Goal: Information Seeking & Learning: Find contact information

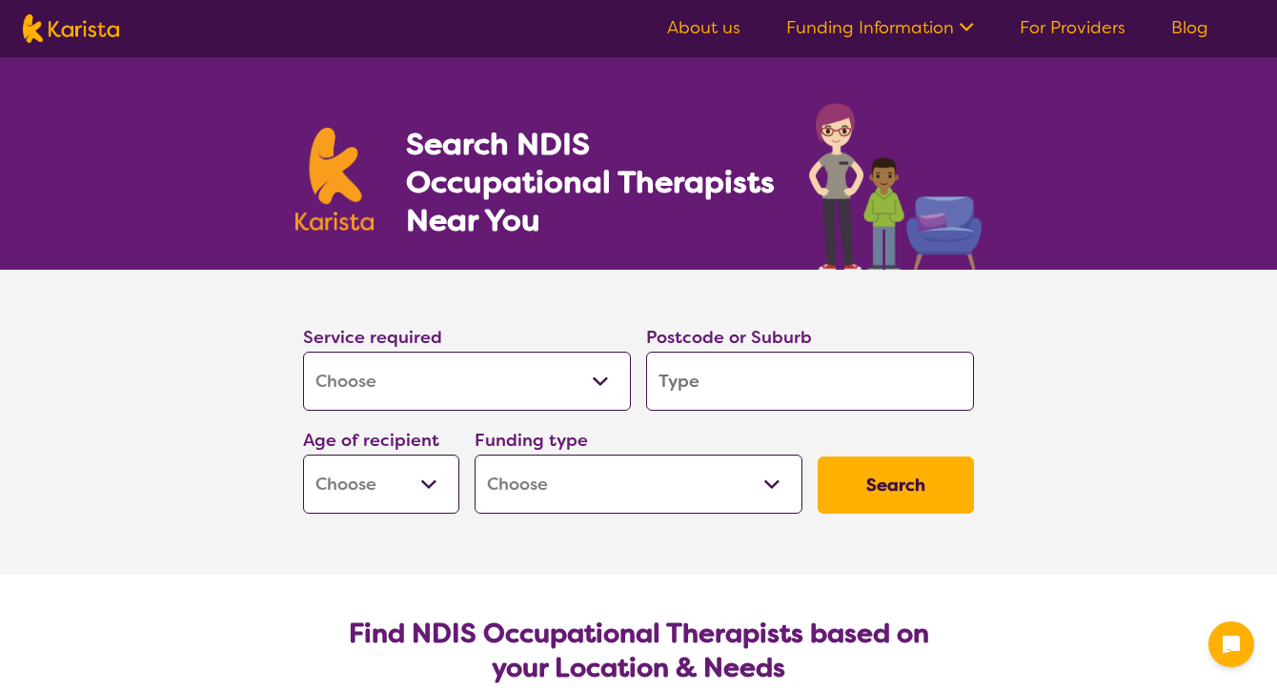
select select "[MEDICAL_DATA]"
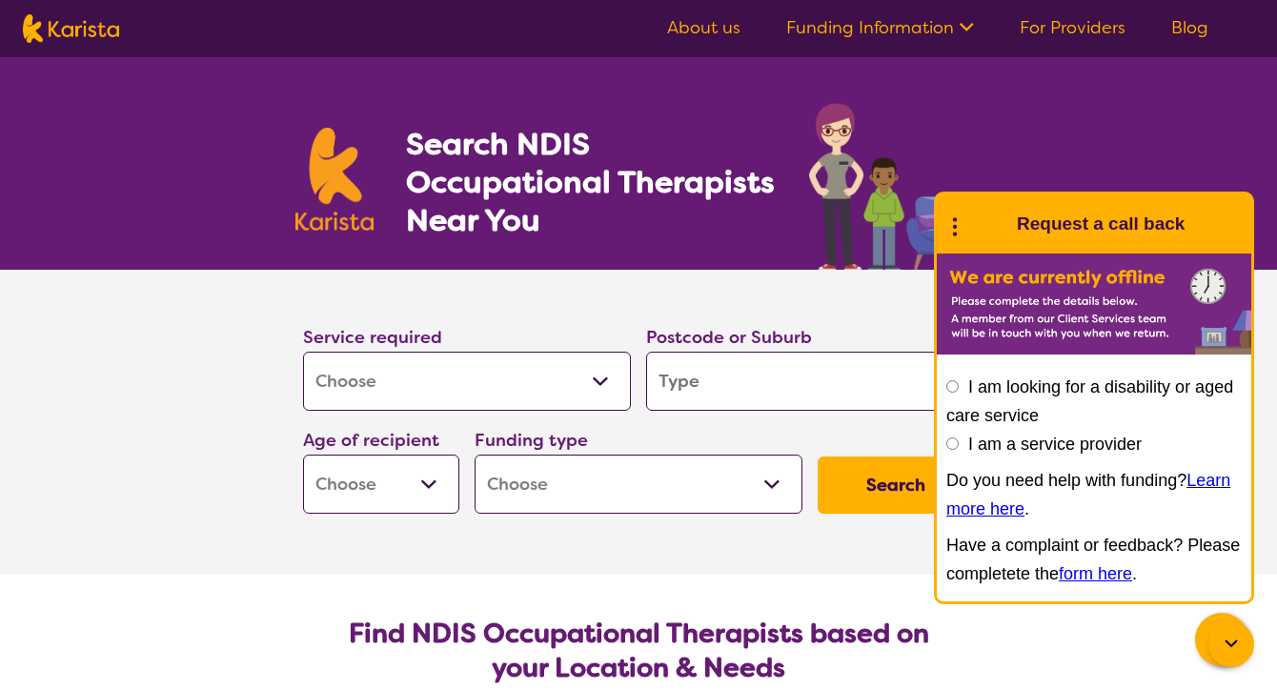
click at [603, 378] on select "Allied Health Assistant Assessment ([MEDICAL_DATA] or [MEDICAL_DATA]) Behaviour…" at bounding box center [467, 381] width 328 height 59
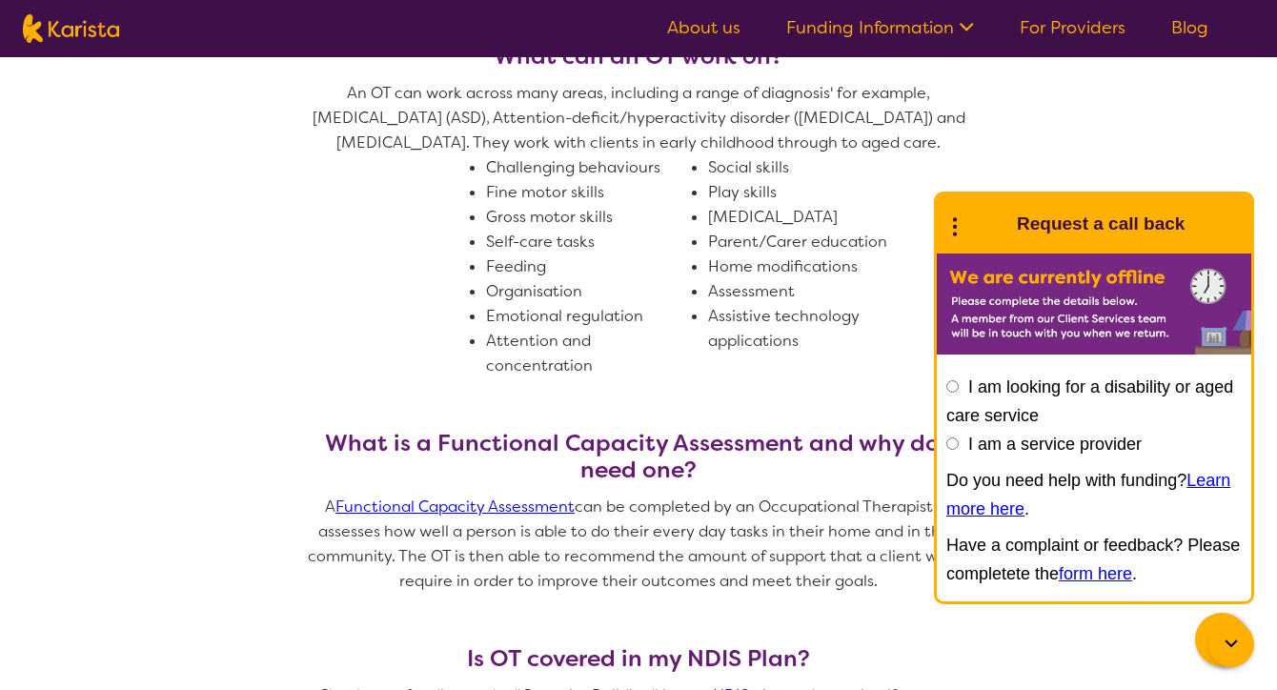
scroll to position [1143, 0]
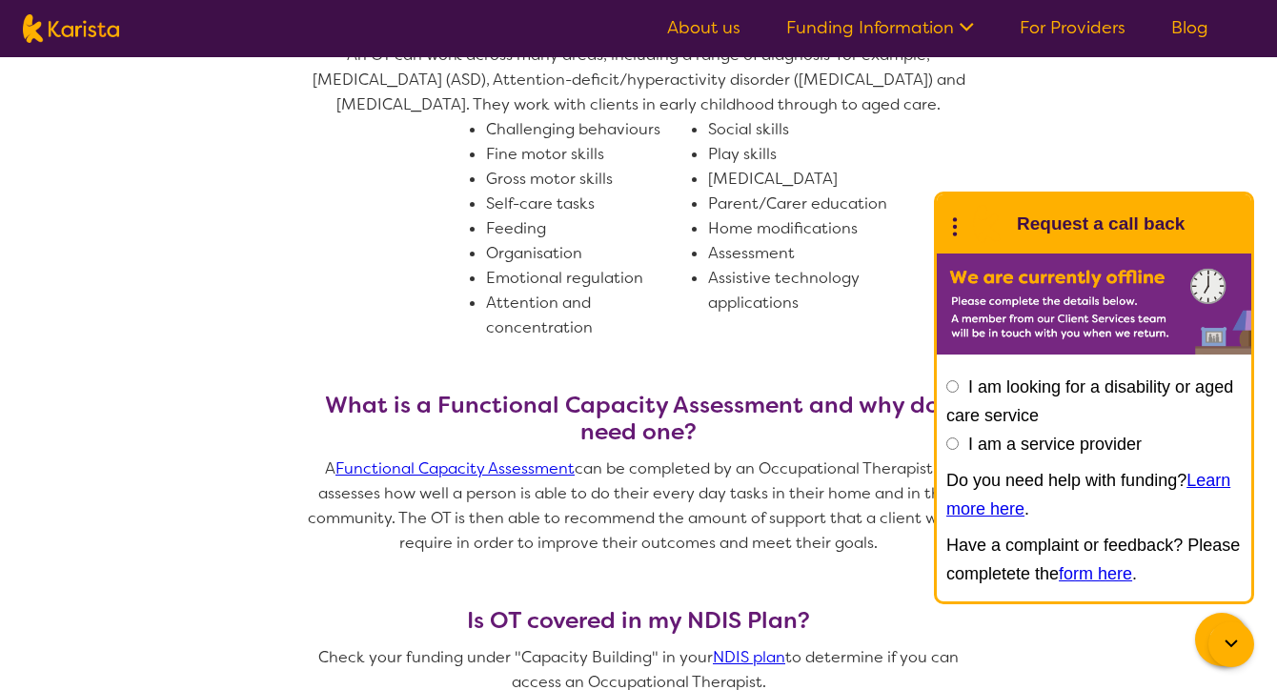
click at [504, 478] on link "Functional Capacity Assessment" at bounding box center [454, 468] width 239 height 20
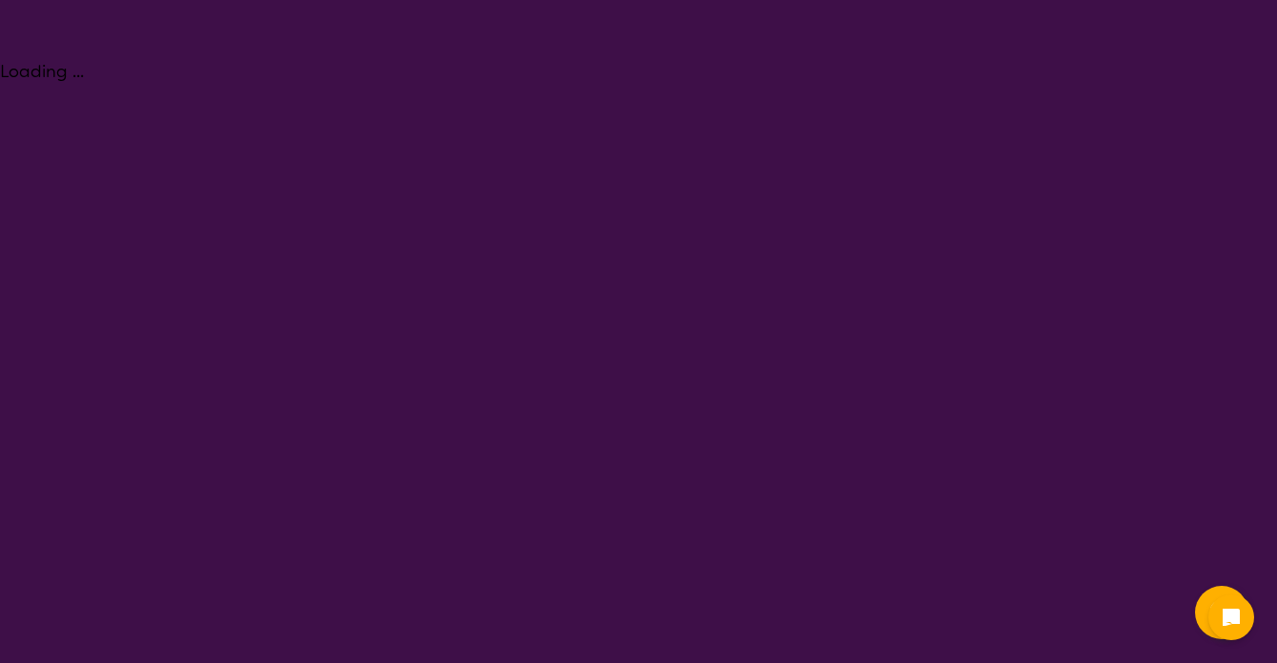
select select "Assessment (ADHD or Autism)"
select select "NDIS"
select select "Assessment (ADHD or Autism)"
select select "NDIS"
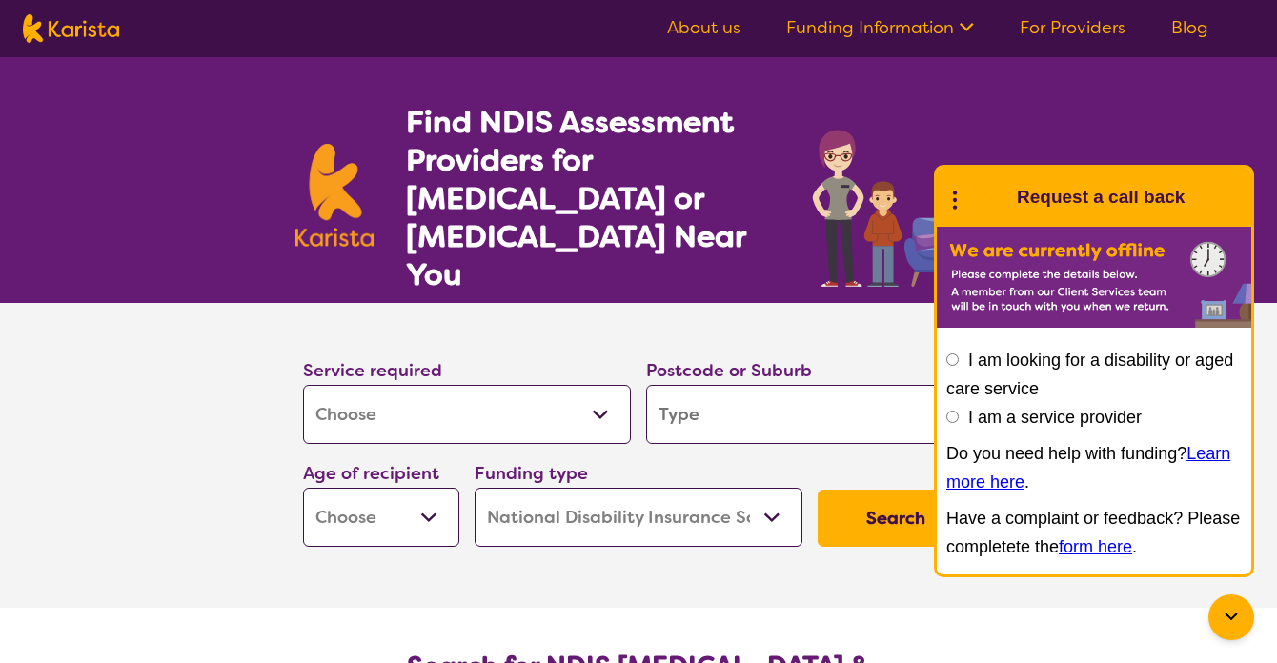
drag, startPoint x: 609, startPoint y: 388, endPoint x: 281, endPoint y: 409, distance: 328.4
click at [190, 450] on section "Service required Allied Health Assistant Assessment (ADHD or Autism) Behaviour …" at bounding box center [638, 455] width 1277 height 305
select select "[MEDICAL_DATA]"
click at [754, 385] on input "search" at bounding box center [810, 414] width 328 height 59
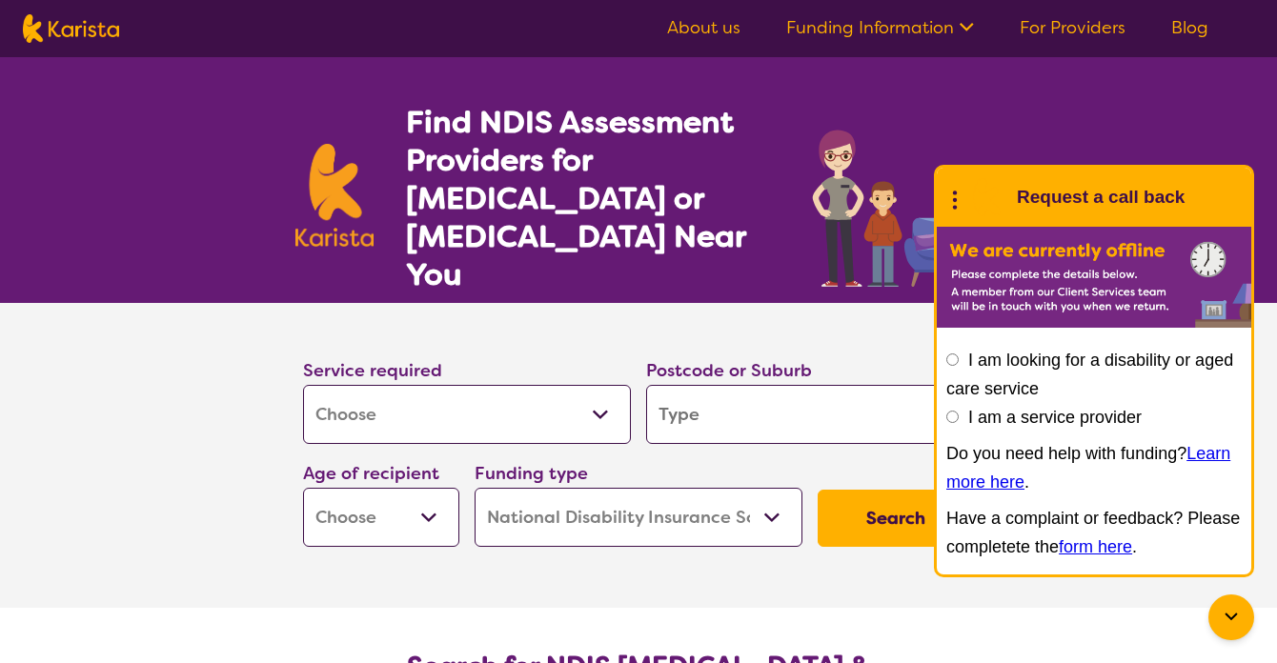
type input "m"
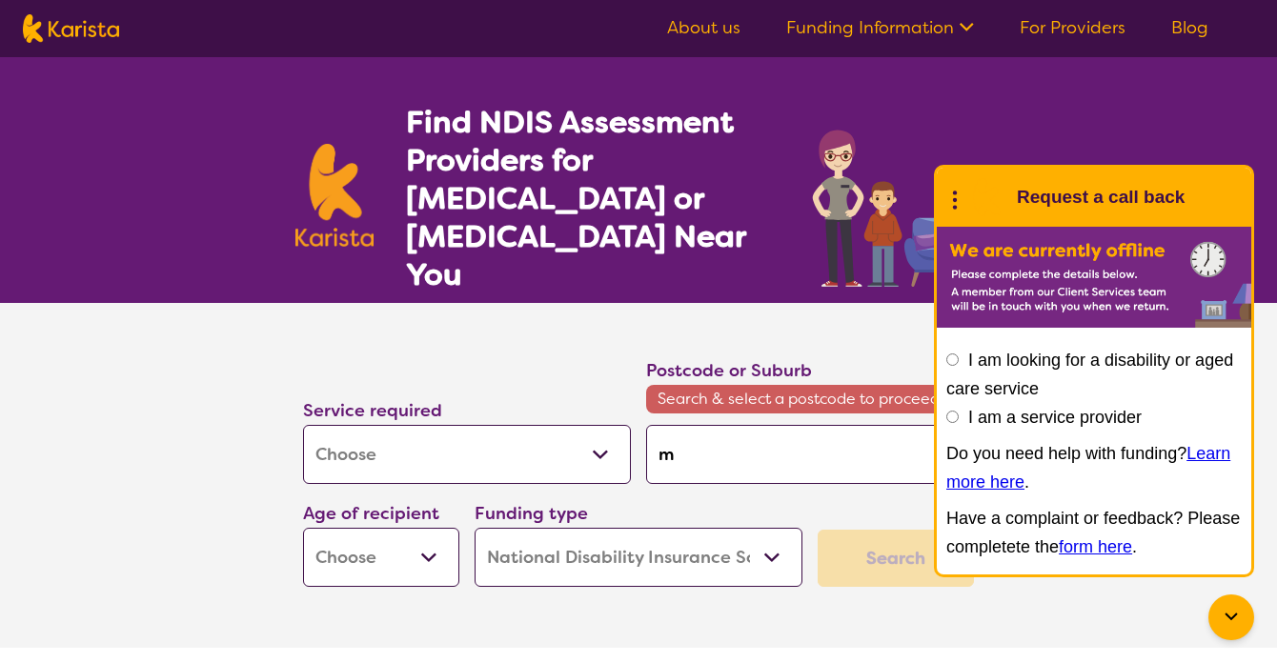
type input "mo"
type input "moa"
type input "moan"
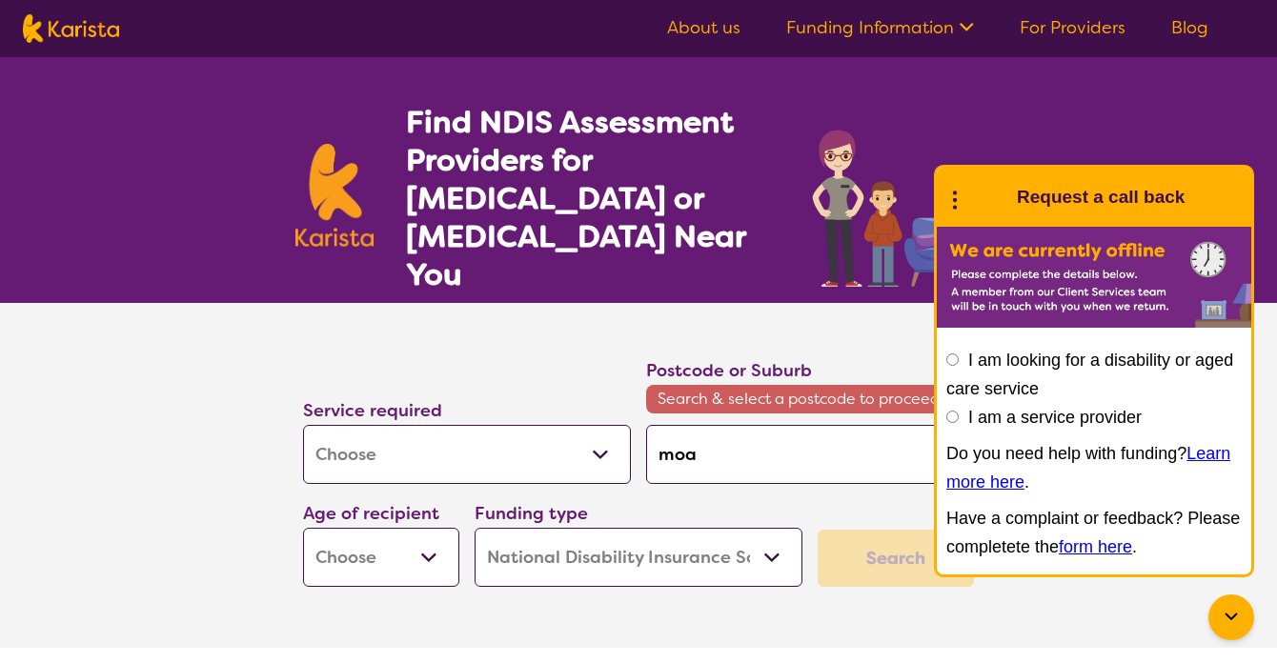
type input "moan"
type input "moana"
type input "Moana"
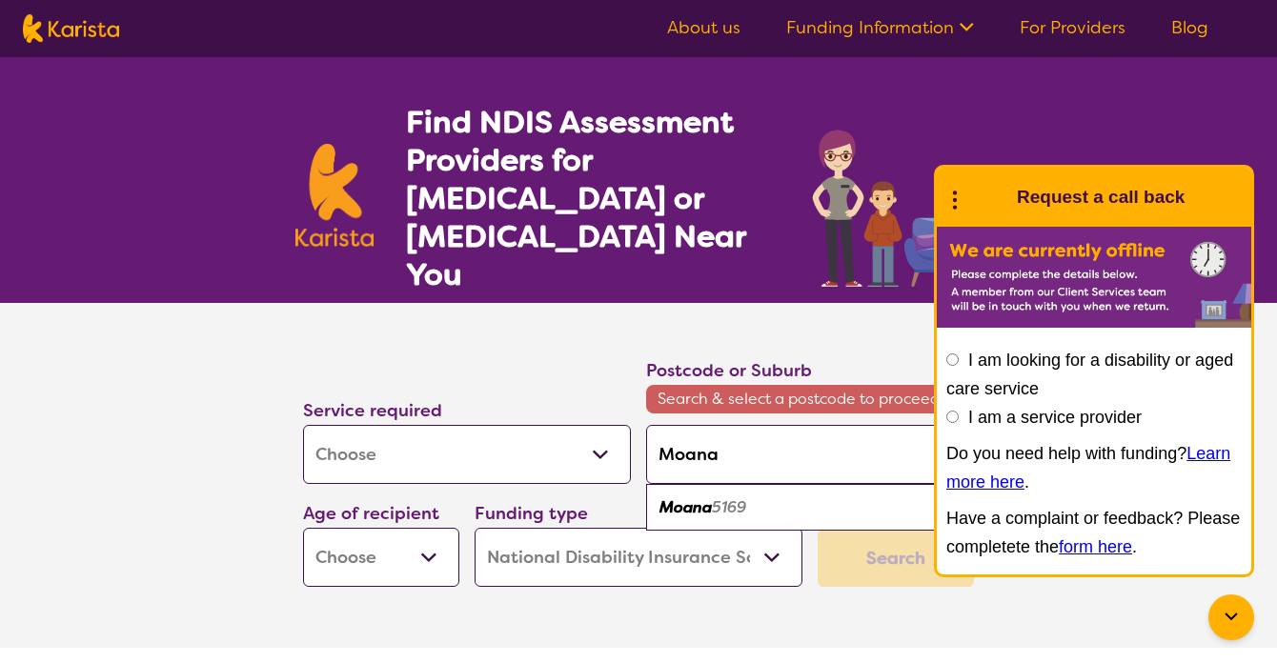
drag, startPoint x: 754, startPoint y: 380, endPoint x: 744, endPoint y: 471, distance: 91.0
click at [744, 497] on em "5169" at bounding box center [729, 507] width 34 height 20
type input "5169"
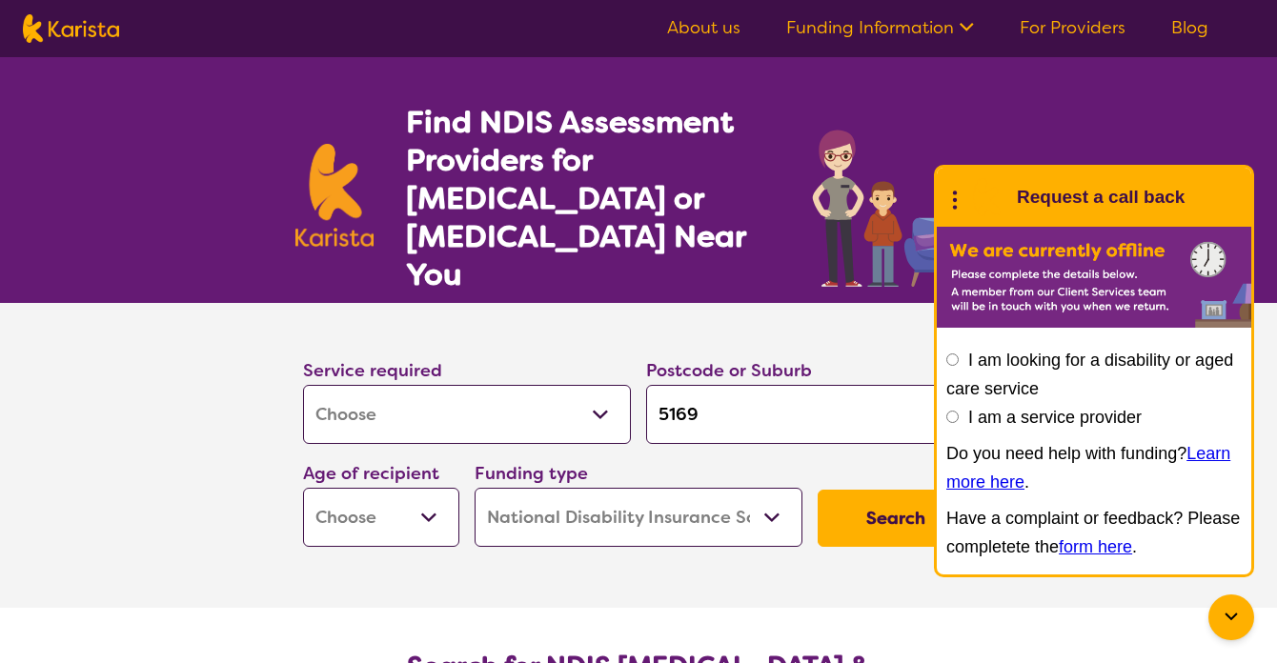
select select "AD"
click at [853, 493] on button "Search" at bounding box center [895, 518] width 156 height 57
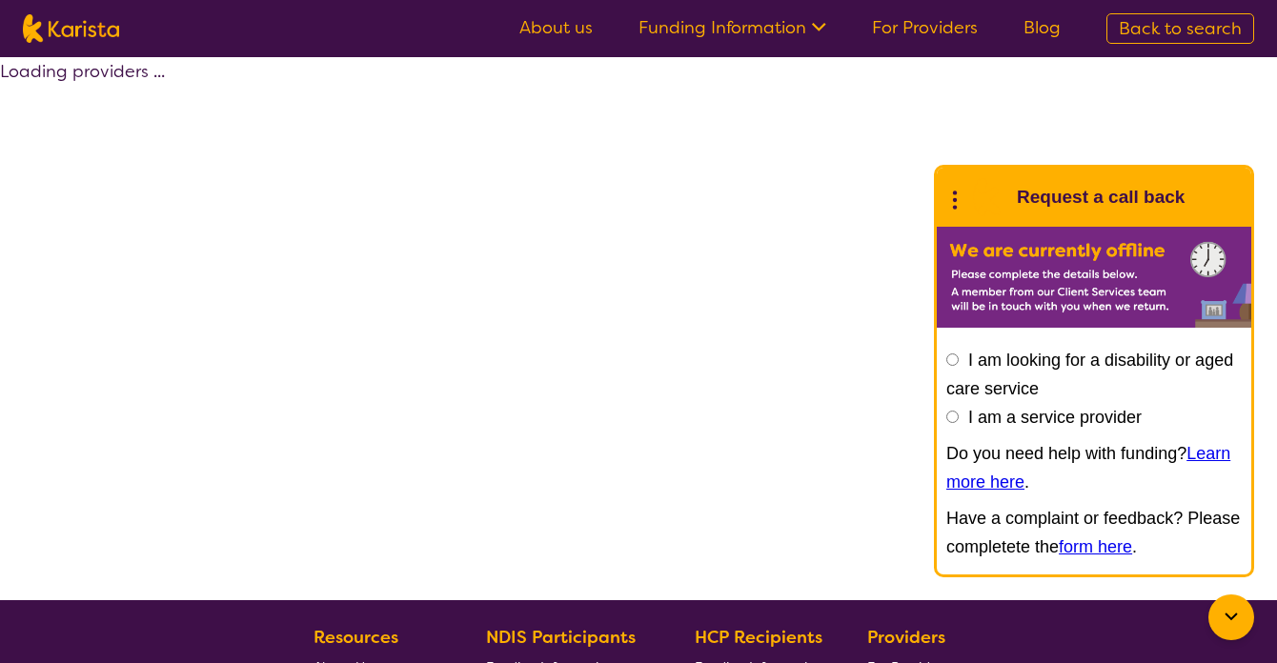
select select "by_score"
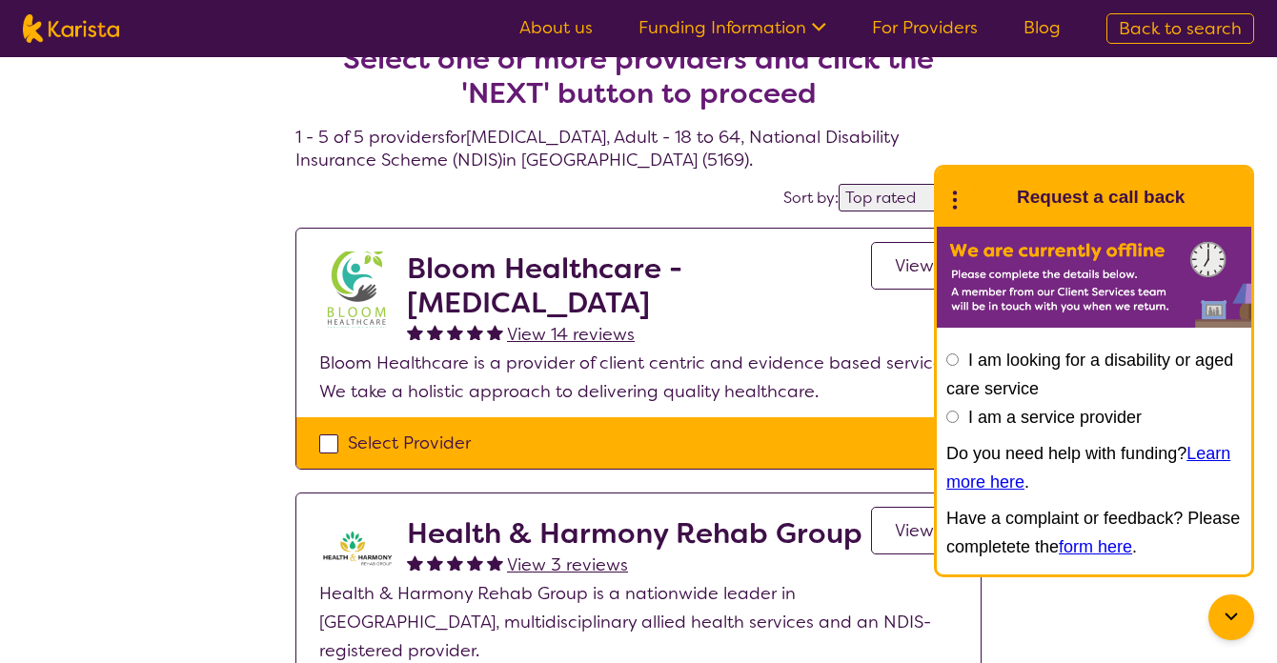
scroll to position [76, 0]
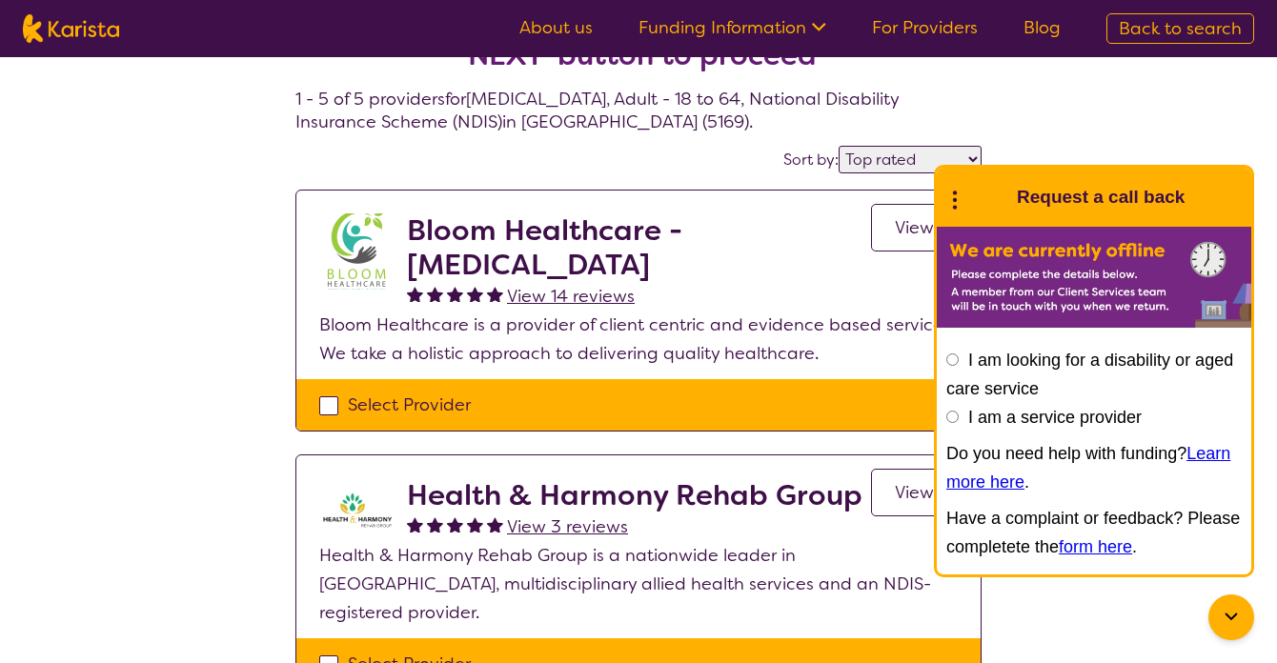
click at [901, 218] on span "View" at bounding box center [914, 227] width 39 height 23
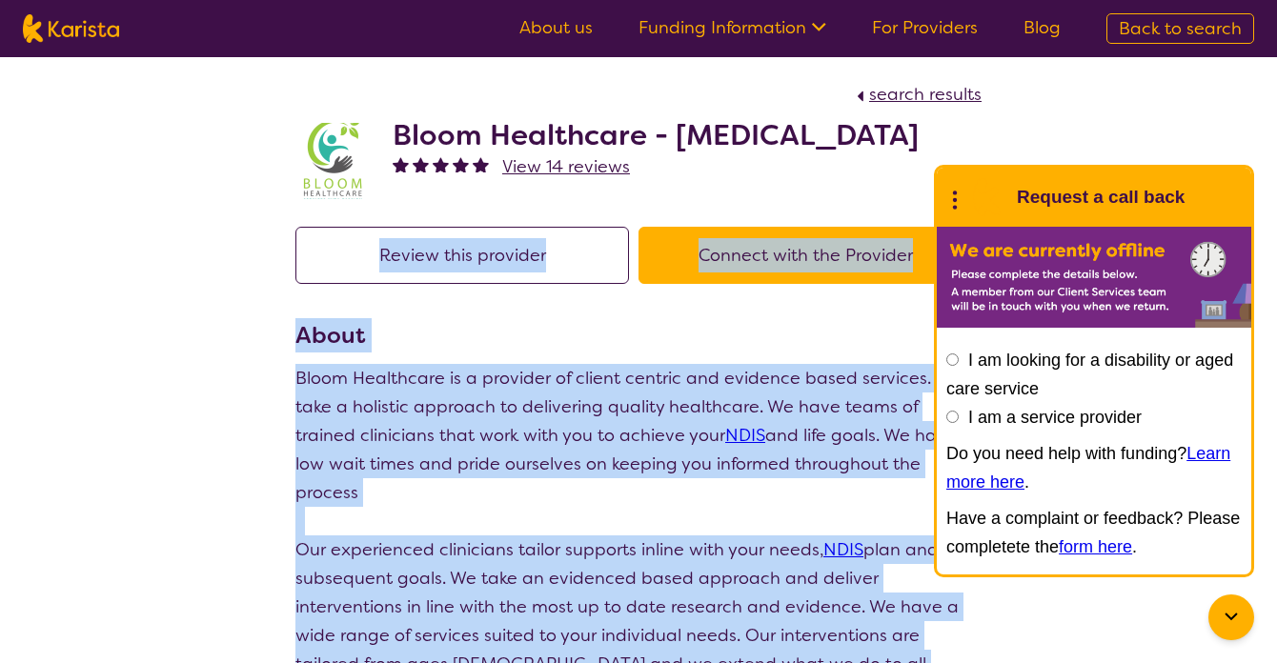
drag, startPoint x: 1198, startPoint y: 178, endPoint x: 1256, endPoint y: 228, distance: 75.6
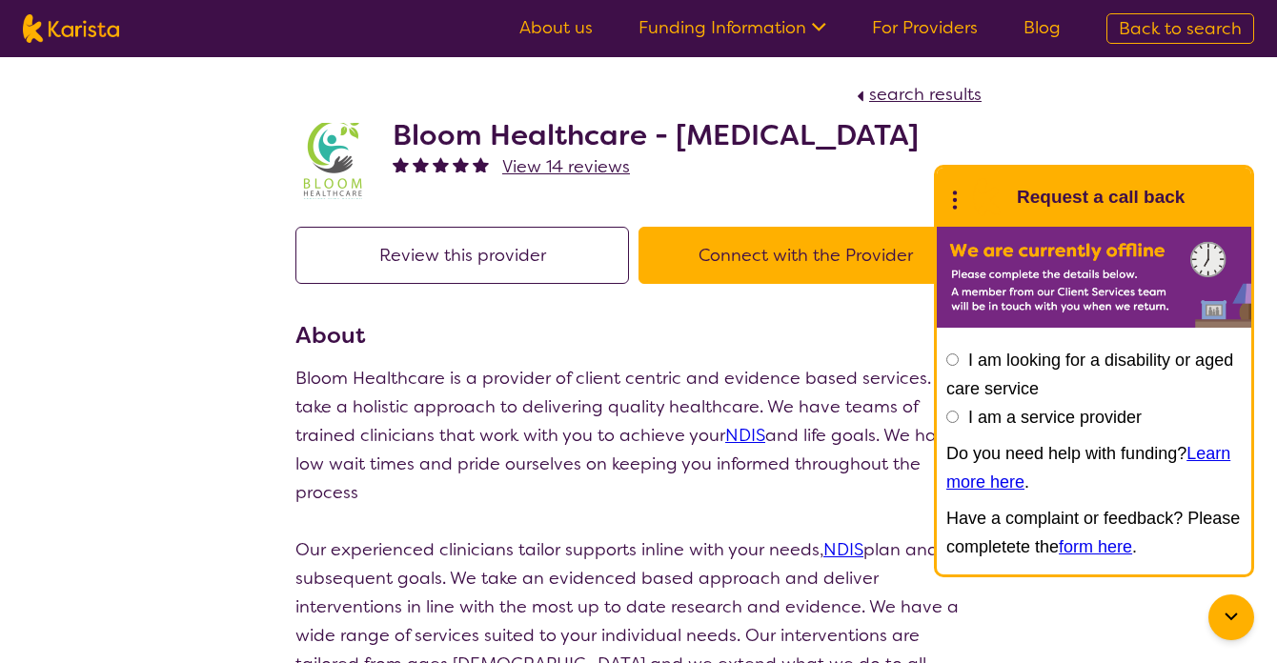
drag, startPoint x: 1209, startPoint y: 207, endPoint x: 1230, endPoint y: 195, distance: 23.9
click at [1230, 195] on div "End Conversation Request a call back" at bounding box center [1094, 197] width 314 height 59
click at [826, 520] on p at bounding box center [638, 521] width 686 height 29
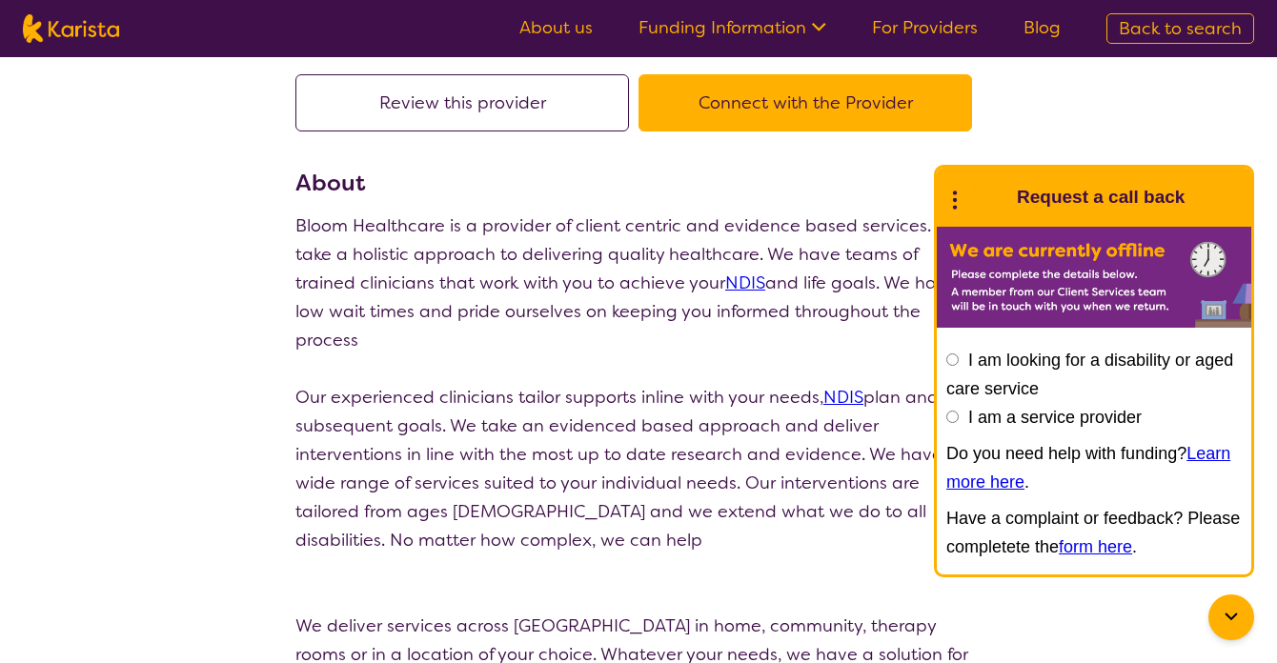
scroll to position [114, 0]
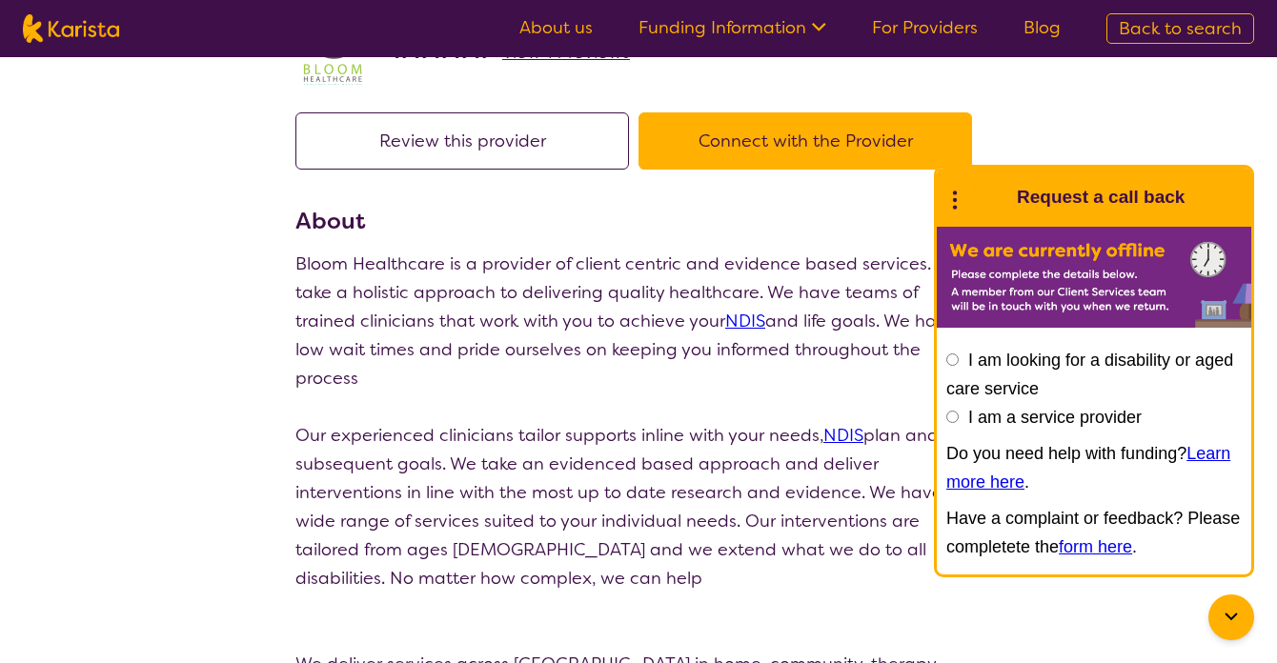
select select "by_score"
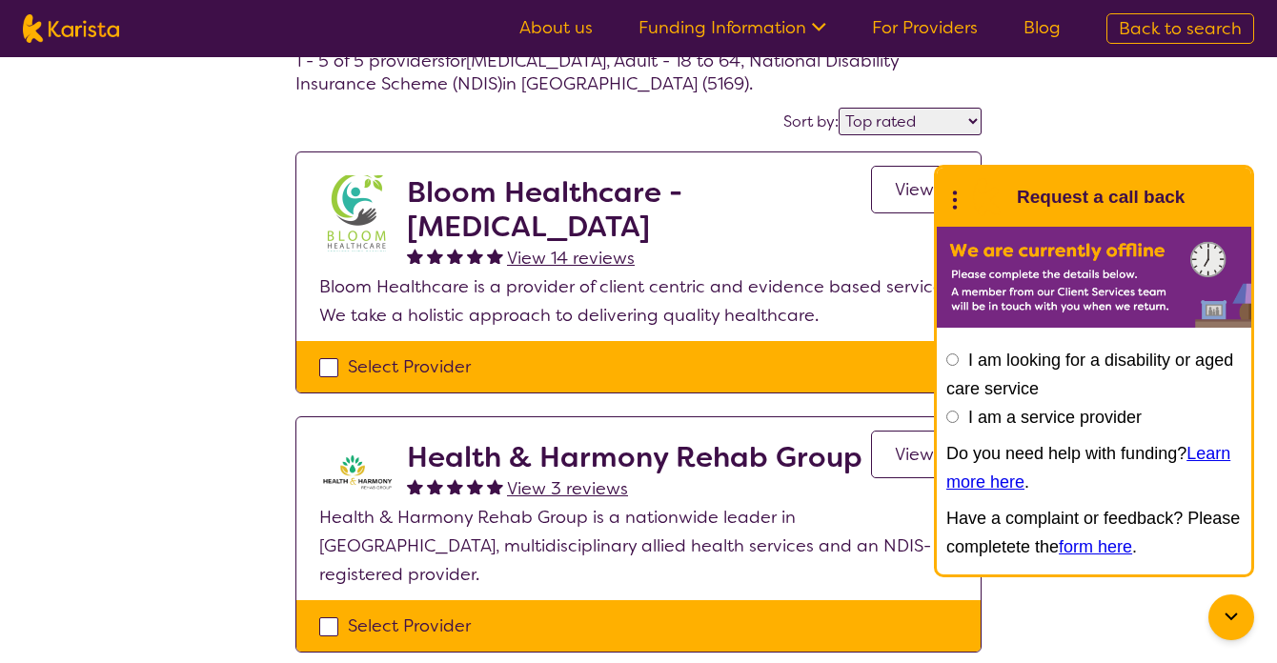
scroll to position [76, 0]
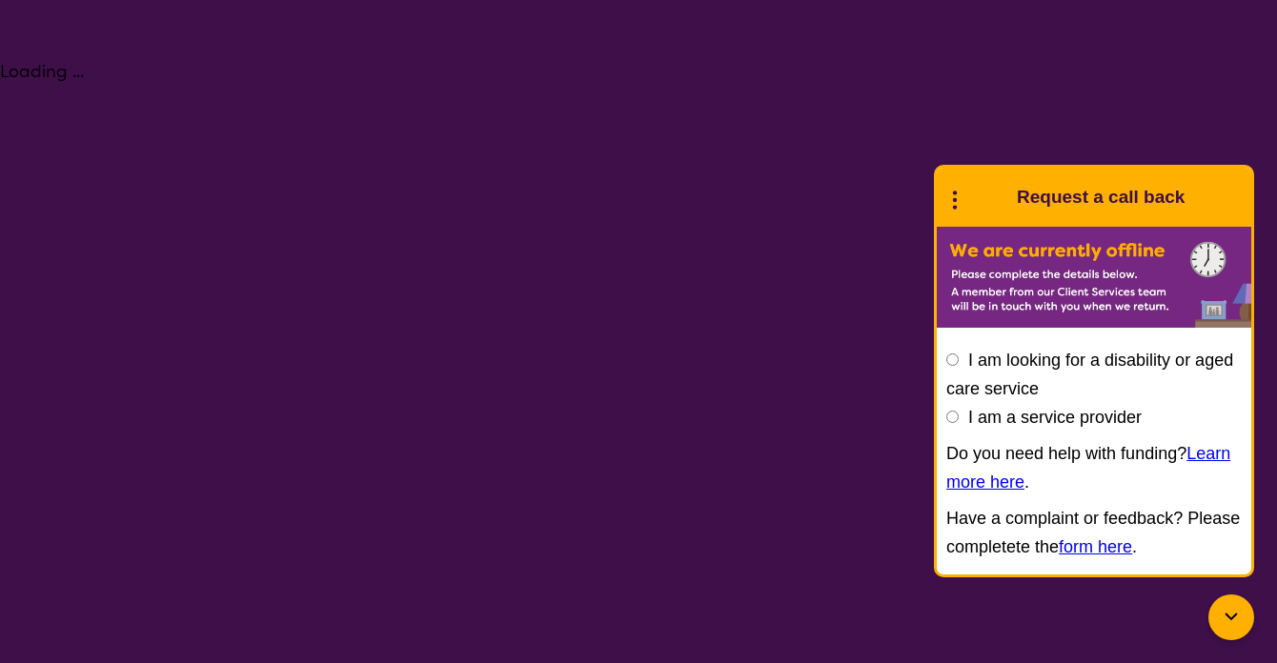
select select "Assessment ([MEDICAL_DATA] or [MEDICAL_DATA])"
select select "AD"
select select "NDIS"
select select "Assessment ([MEDICAL_DATA] or [MEDICAL_DATA])"
select select "AD"
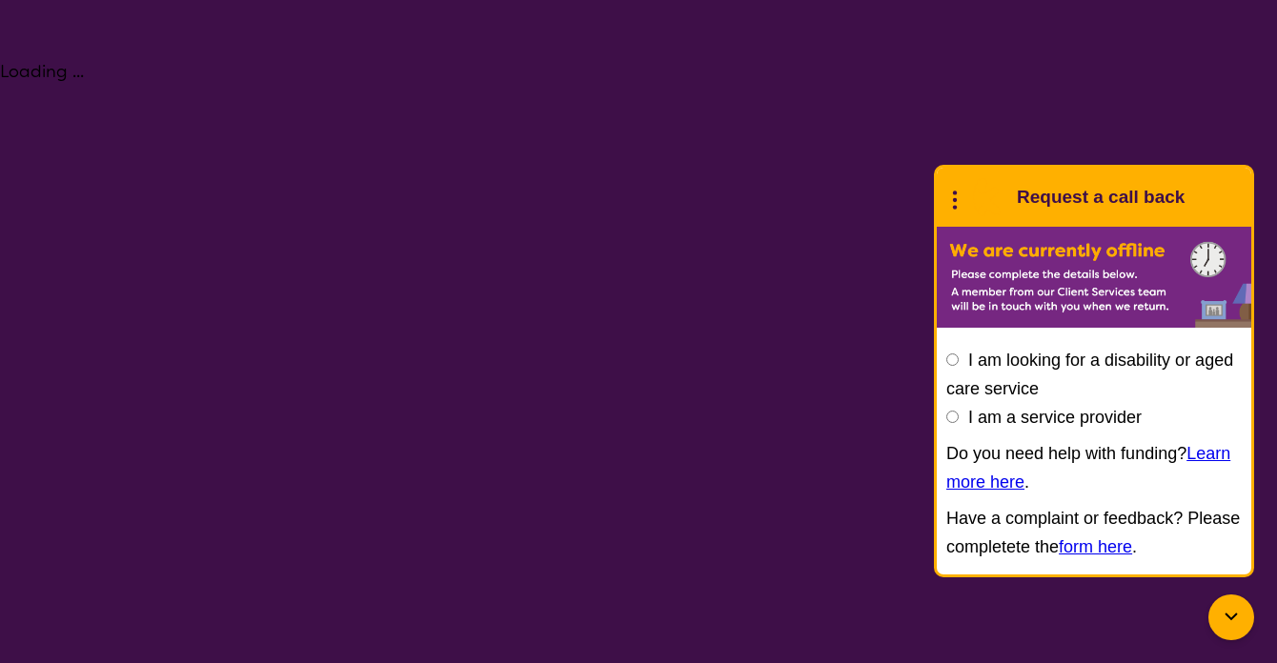
select select "NDIS"
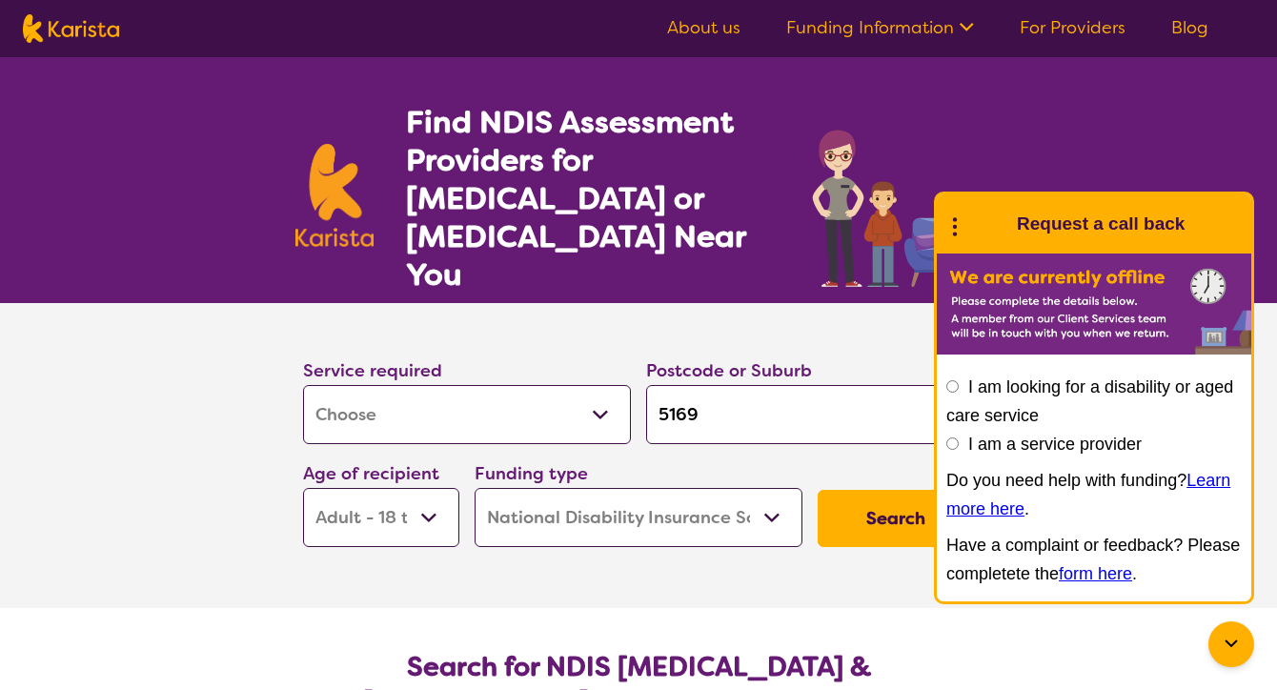
click at [171, 427] on section "Service required Allied Health Assistant Assessment (ADHD or Autism) Behaviour …" at bounding box center [638, 455] width 1277 height 305
click at [283, 567] on section "Service required Allied Health Assistant Assessment (ADHD or Autism) Behaviour …" at bounding box center [638, 455] width 762 height 305
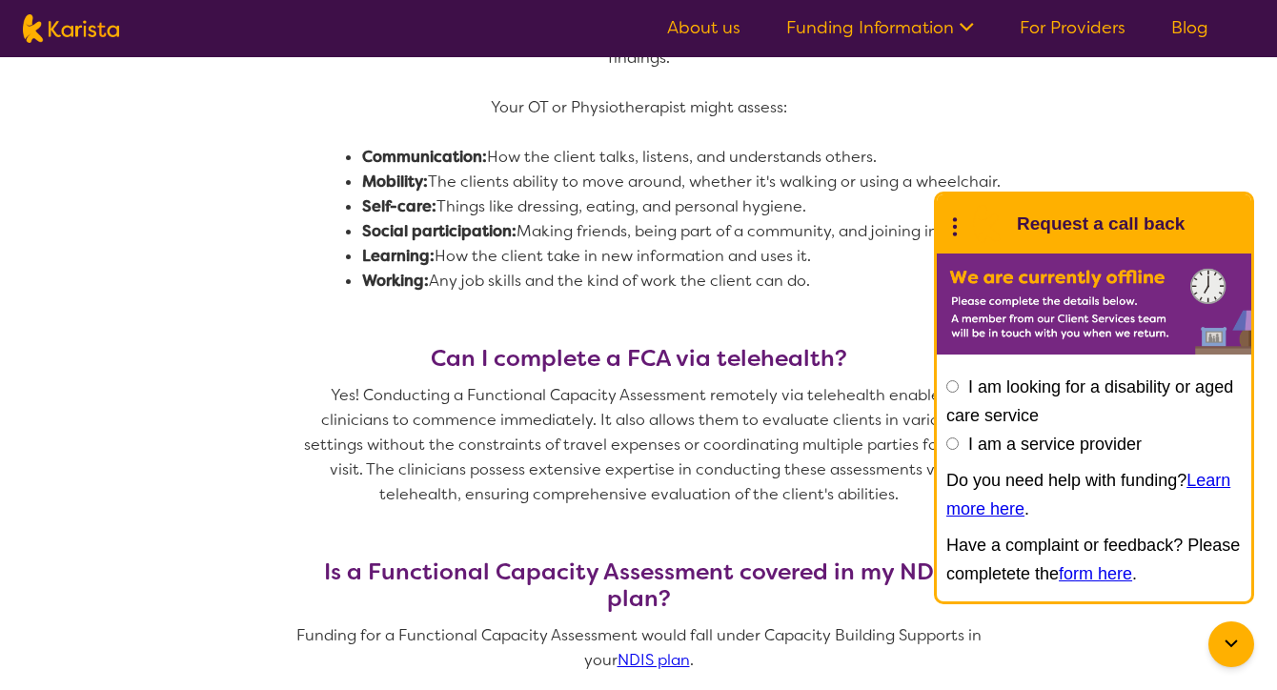
scroll to position [1372, 0]
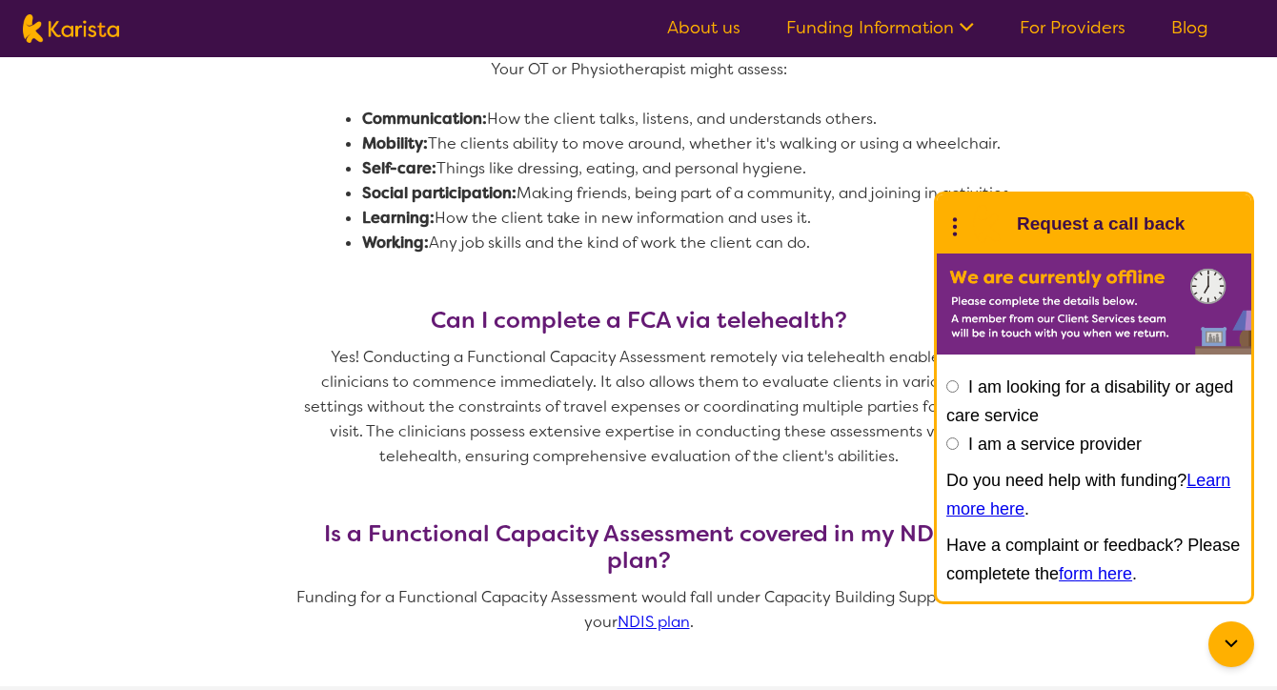
click at [638, 612] on link "NDIS plan" at bounding box center [653, 622] width 72 height 20
